Goal: Find specific fact: Find specific fact

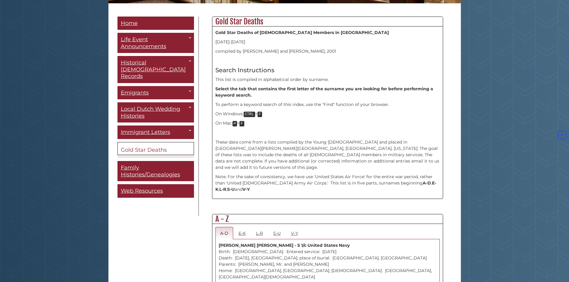
scroll to position [181, 0]
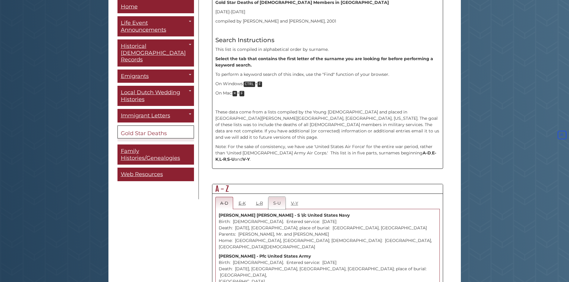
click at [278, 198] on link "S-U" at bounding box center [276, 203] width 17 height 12
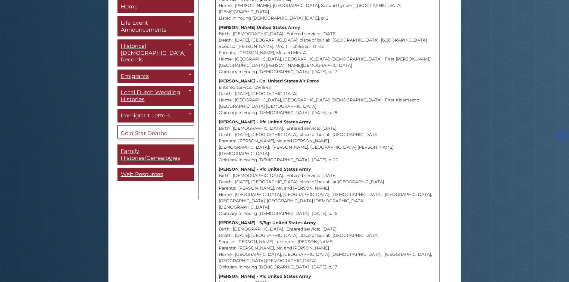
scroll to position [1115, 0]
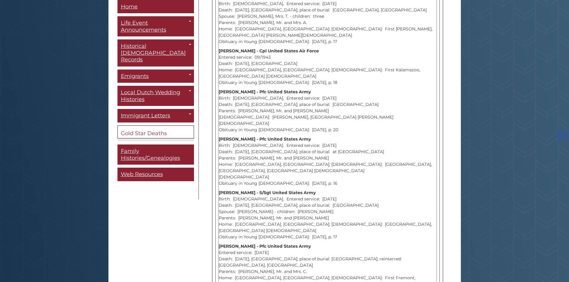
click at [324, 243] on p "[PERSON_NAME] - Pfc United States Army Entered service: [DATE] Death: [DATE], […" at bounding box center [328, 268] width 218 height 51
drag, startPoint x: 322, startPoint y: 137, endPoint x: 283, endPoint y: 129, distance: 40.1
click at [321, 243] on p "[PERSON_NAME] - Pfc United States Army Entered service: [DATE] Death: [DATE], […" at bounding box center [328, 268] width 218 height 51
click at [220, 244] on strong "[PERSON_NAME] - Pfc United States Army" at bounding box center [265, 246] width 92 height 5
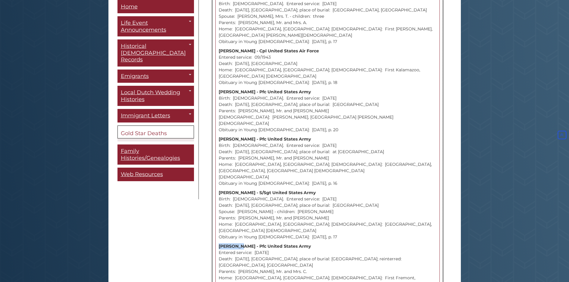
drag, startPoint x: 219, startPoint y: 107, endPoint x: 333, endPoint y: 140, distance: 118.8
click at [333, 243] on p "[PERSON_NAME] - Pfc United States Army Entered service: [DATE] Death: [DATE], […" at bounding box center [328, 268] width 218 height 51
copy p "[PERSON_NAME] - Pfc United States Army Entered service: [DATE] Death: [DATE], […"
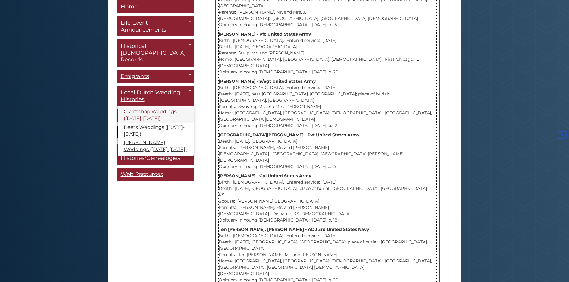
scroll to position [2139, 0]
